Goal: Task Accomplishment & Management: Manage account settings

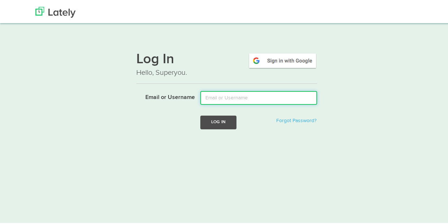
type input "meaghanp.oconnor@gmail.com"
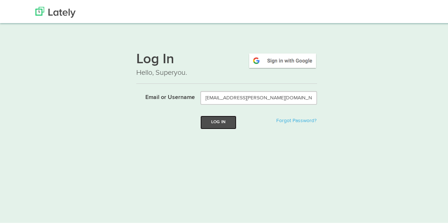
click at [216, 124] on button "Log In" at bounding box center [218, 120] width 36 height 13
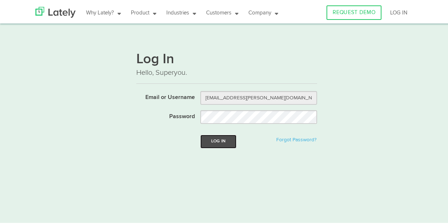
click at [218, 143] on button "Log In" at bounding box center [218, 139] width 36 height 13
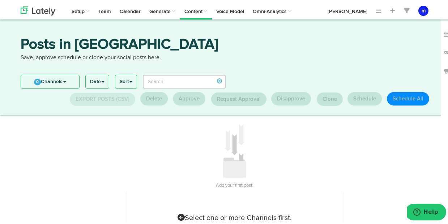
click at [61, 81] on link "0 Channels" at bounding box center [50, 80] width 58 height 13
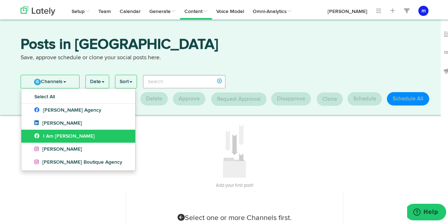
click at [61, 131] on link "I Am [PERSON_NAME]" at bounding box center [78, 134] width 114 height 13
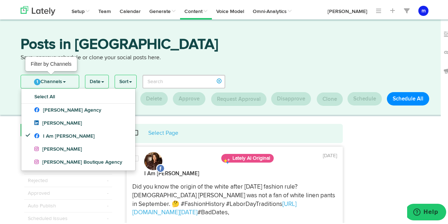
click at [64, 76] on link "1 Channels" at bounding box center [50, 80] width 58 height 13
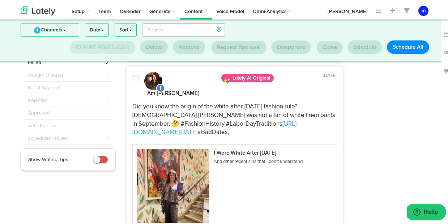
scroll to position [182, 0]
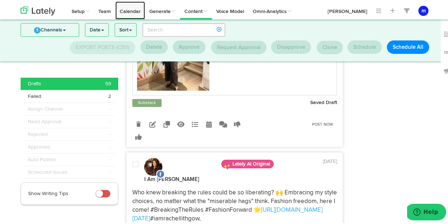
click at [133, 9] on link "Calendar" at bounding box center [130, 9] width 30 height 18
click at [207, 122] on icon at bounding box center [209, 123] width 6 height 7
select select "23"
select select "PM"
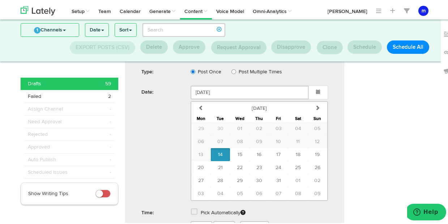
scroll to position [335, 0]
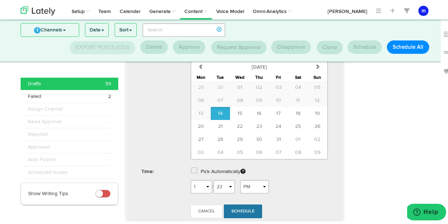
click at [234, 211] on span "Schedule" at bounding box center [242, 210] width 23 height 4
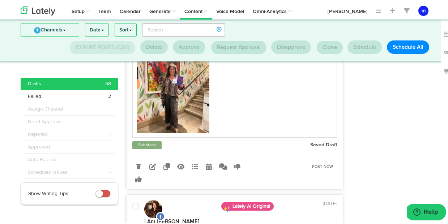
scroll to position [142, 0]
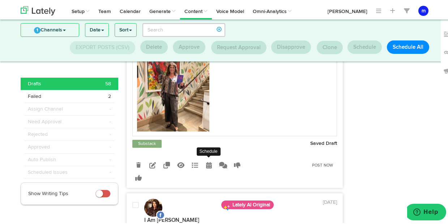
click at [206, 164] on icon at bounding box center [209, 163] width 6 height 7
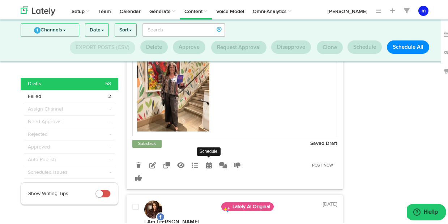
radio input "true"
select select "23"
select select "PM"
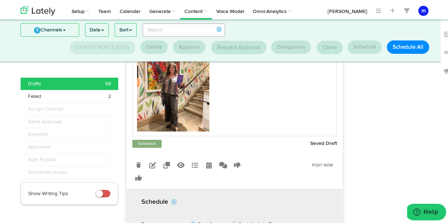
scroll to position [288, 0]
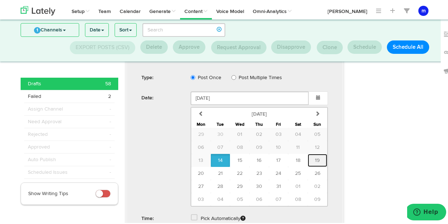
click at [315, 159] on span "19" at bounding box center [317, 158] width 5 height 5
type input "October 19 2025"
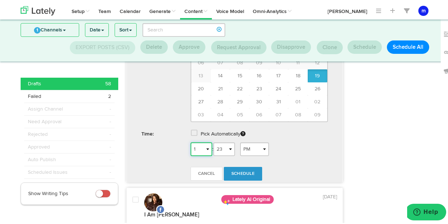
click at [199, 147] on select "1 2 3 4 5 6 7 8 9 10 11 12" at bounding box center [201, 148] width 22 height 14
select select "7"
click at [241, 173] on span "Schedule" at bounding box center [242, 172] width 23 height 4
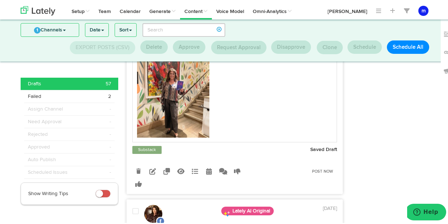
scroll to position [138, 0]
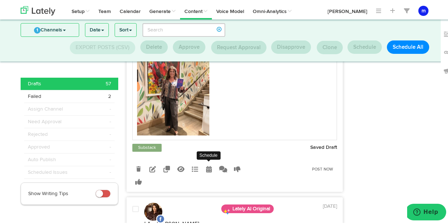
click at [206, 169] on icon at bounding box center [209, 167] width 6 height 7
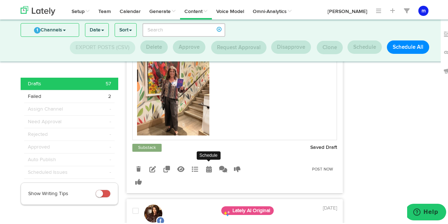
radio input "true"
select select "23"
select select "PM"
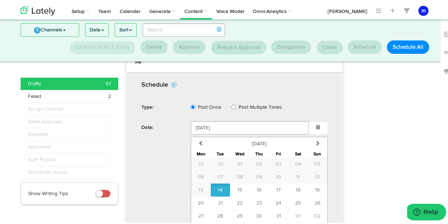
scroll to position [259, 0]
click at [218, 201] on span "21" at bounding box center [220, 201] width 5 height 5
type input "October 21 2025"
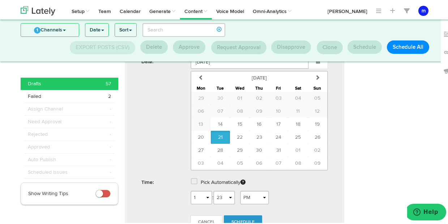
scroll to position [335, 0]
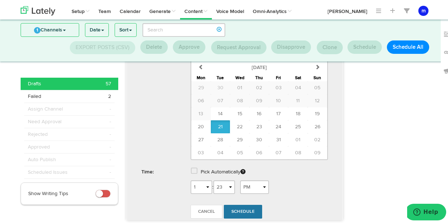
click at [243, 208] on link "Schedule" at bounding box center [243, 210] width 38 height 14
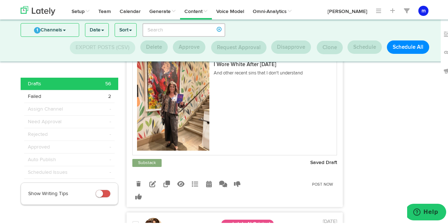
scroll to position [383, 0]
click at [137, 180] on icon at bounding box center [138, 182] width 4 height 5
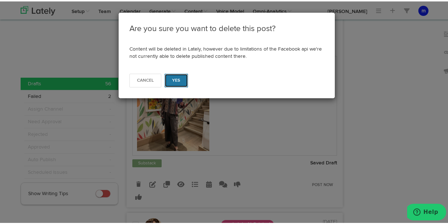
click at [177, 81] on button "Yes" at bounding box center [175, 79] width 23 height 14
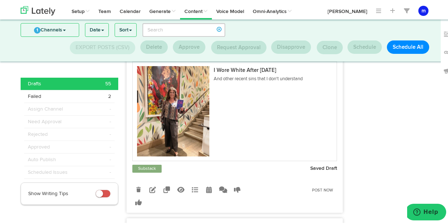
scroll to position [623, 0]
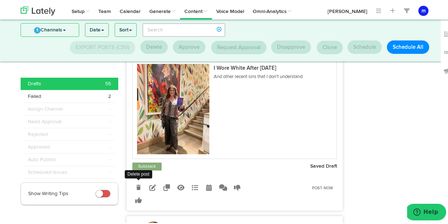
click at [136, 184] on icon at bounding box center [138, 186] width 4 height 5
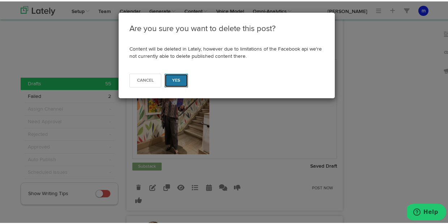
click at [179, 77] on button "Yes" at bounding box center [175, 79] width 23 height 14
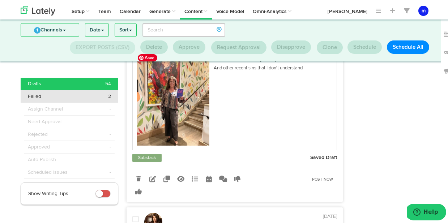
click at [88, 94] on div "Failed 2" at bounding box center [69, 94] width 83 height 7
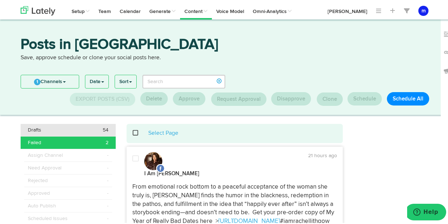
click at [80, 129] on div "Drafts 54" at bounding box center [68, 128] width 81 height 7
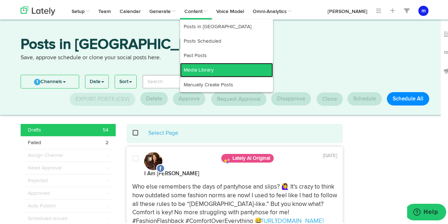
click at [212, 69] on link "Media Library" at bounding box center [226, 68] width 93 height 14
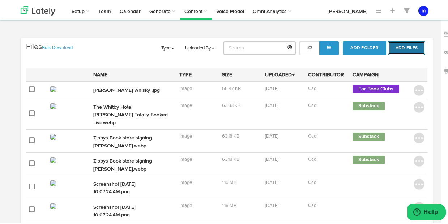
click at [397, 46] on button "Add Files" at bounding box center [406, 47] width 37 height 14
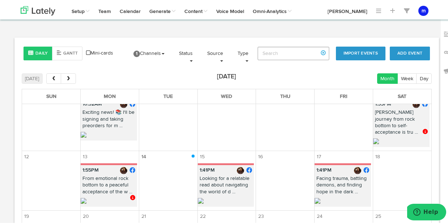
scroll to position [79, 0]
